Goal: Find specific page/section: Find specific page/section

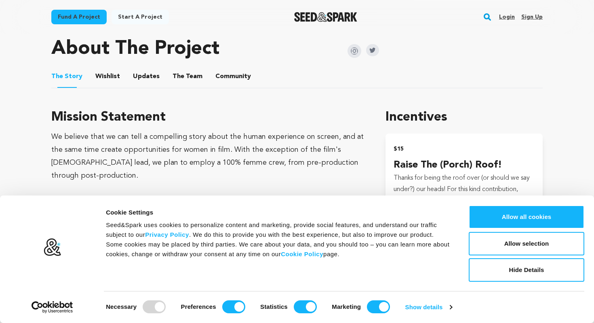
scroll to position [379, 0]
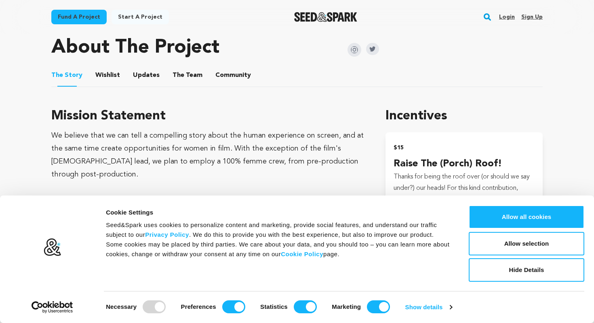
click at [185, 75] on button "The Team" at bounding box center [187, 76] width 19 height 19
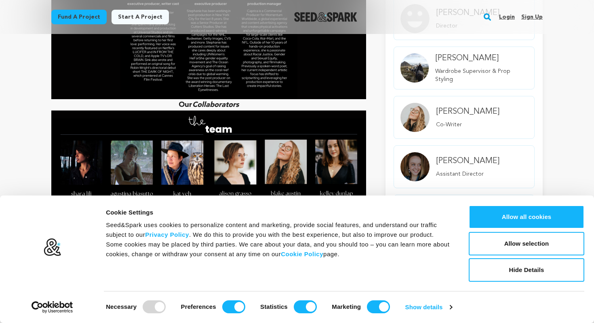
scroll to position [737, 0]
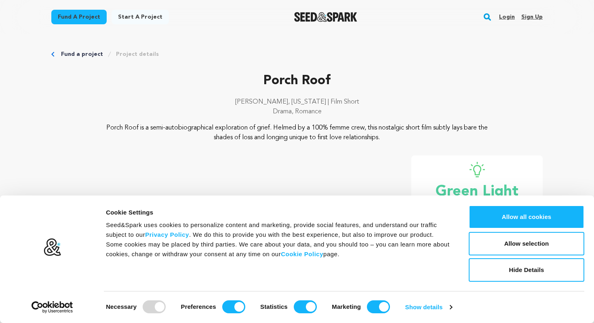
click at [125, 54] on link "Project details" at bounding box center [137, 54] width 43 height 8
click at [280, 74] on p "Porch Roof" at bounding box center [297, 80] width 492 height 19
click at [331, 22] on div at bounding box center [326, 16] width 112 height 21
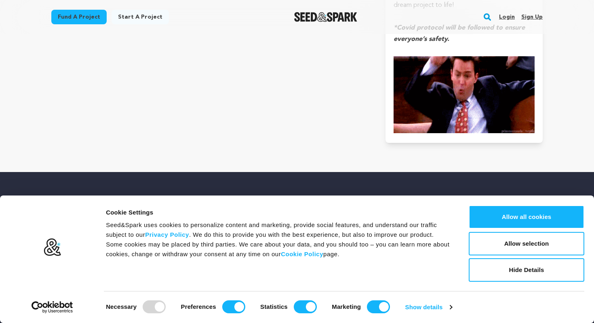
scroll to position [3540, 0]
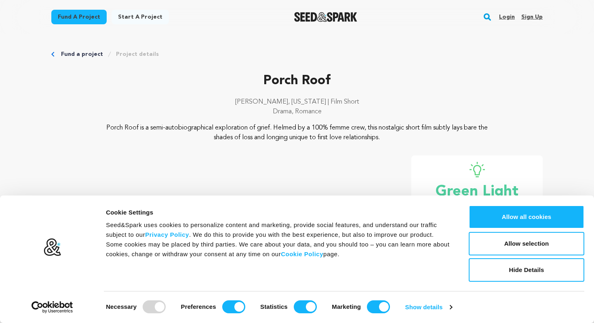
click at [80, 53] on link "Fund a project" at bounding box center [82, 54] width 42 height 8
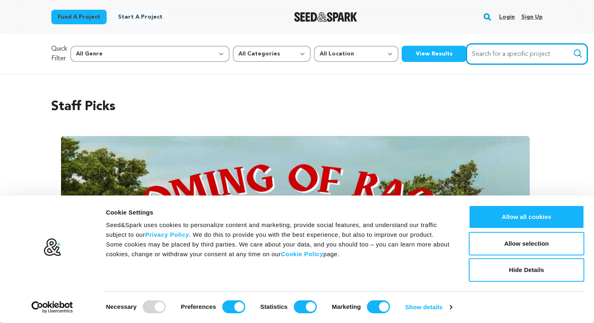
click at [467, 59] on input "Search for a specific project" at bounding box center [527, 54] width 121 height 21
type input "finkledey"
click at [573, 49] on button "Search" at bounding box center [578, 54] width 10 height 10
click at [467, 54] on input "finkledey" at bounding box center [527, 54] width 121 height 21
type input "finkeledey"
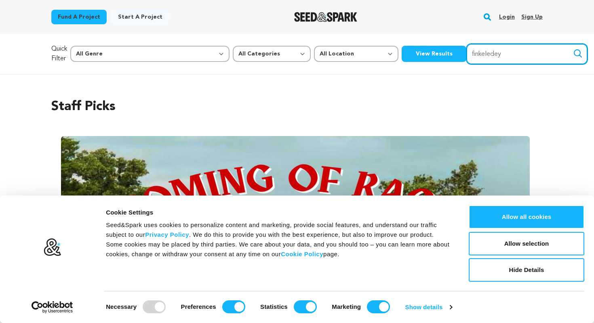
click at [573, 49] on button "Search" at bounding box center [578, 54] width 10 height 10
